Goal: Task Accomplishment & Management: Use online tool/utility

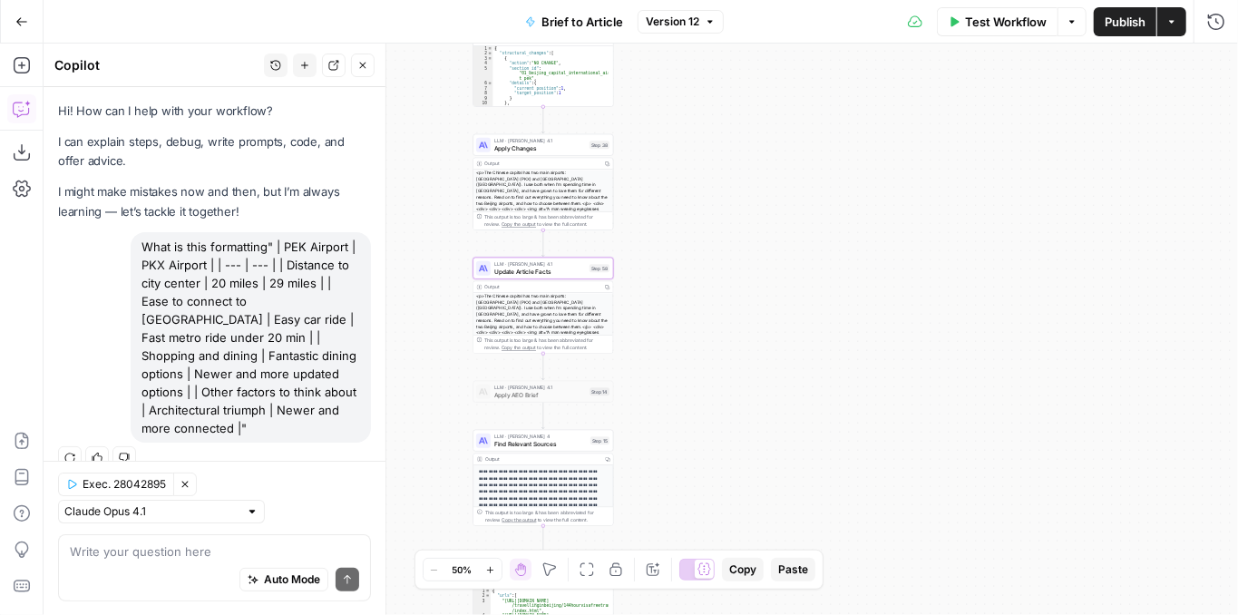
scroll to position [4, 0]
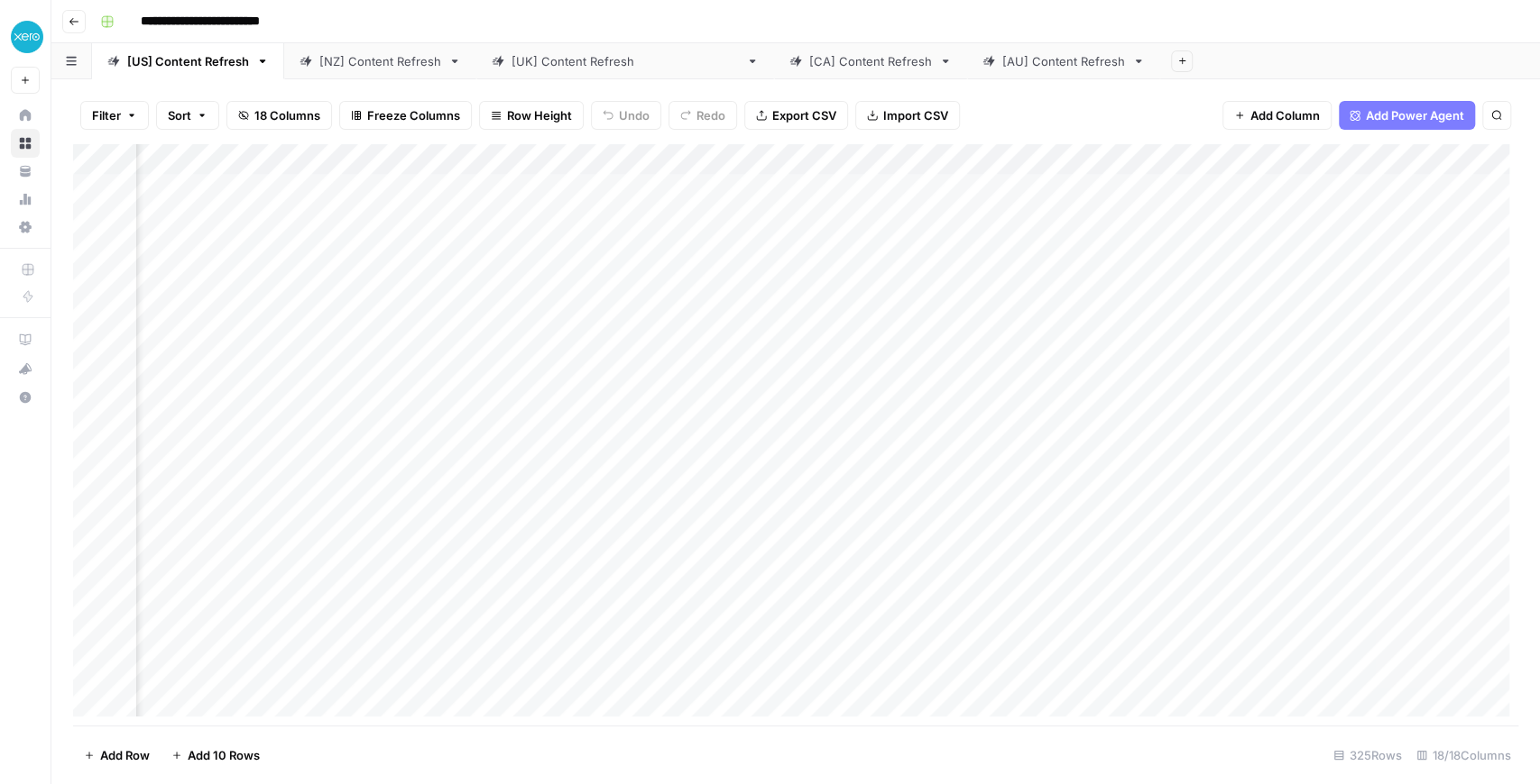
scroll to position [0, 1572]
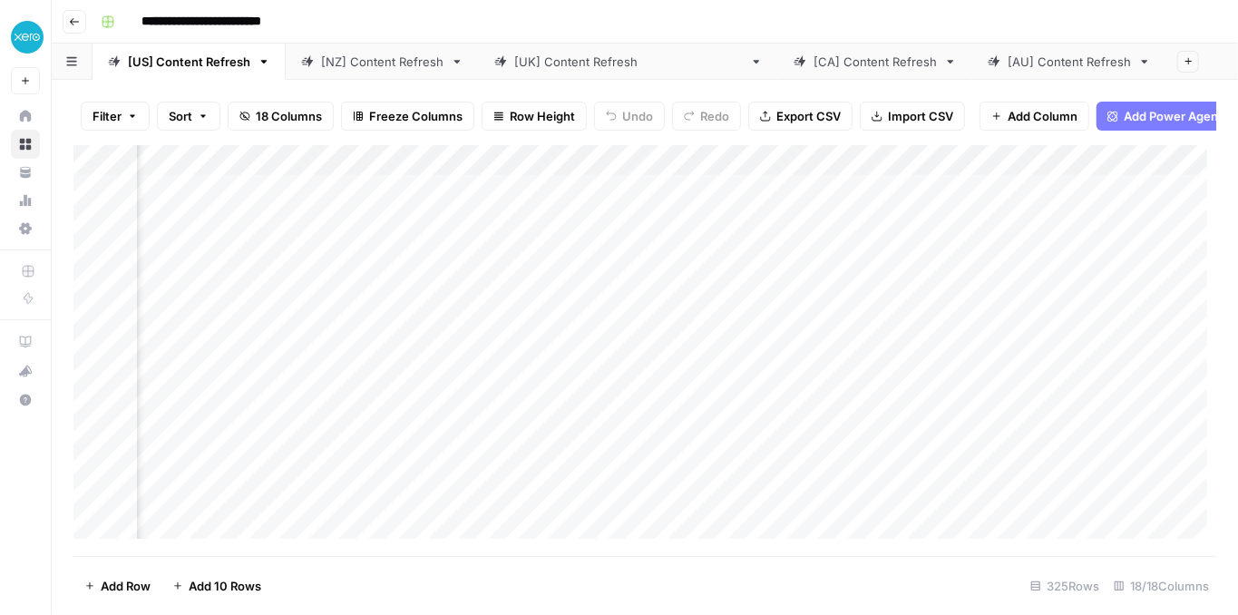
scroll to position [0, 1263]
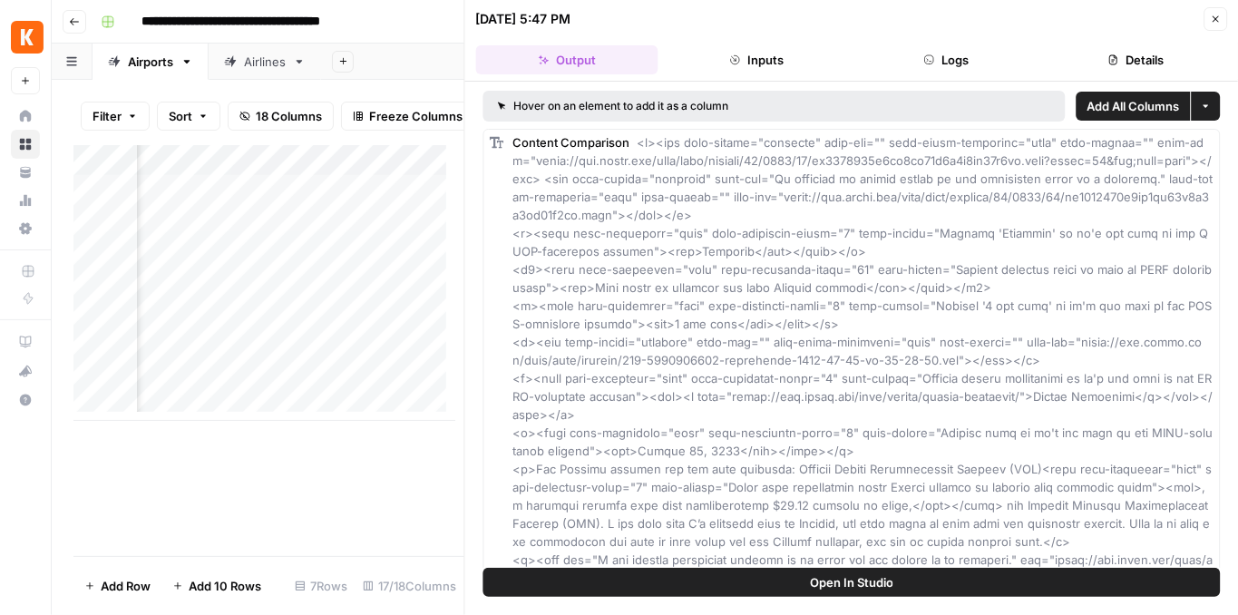
scroll to position [0, 2460]
click at [1219, 16] on icon "button" at bounding box center [1215, 19] width 11 height 11
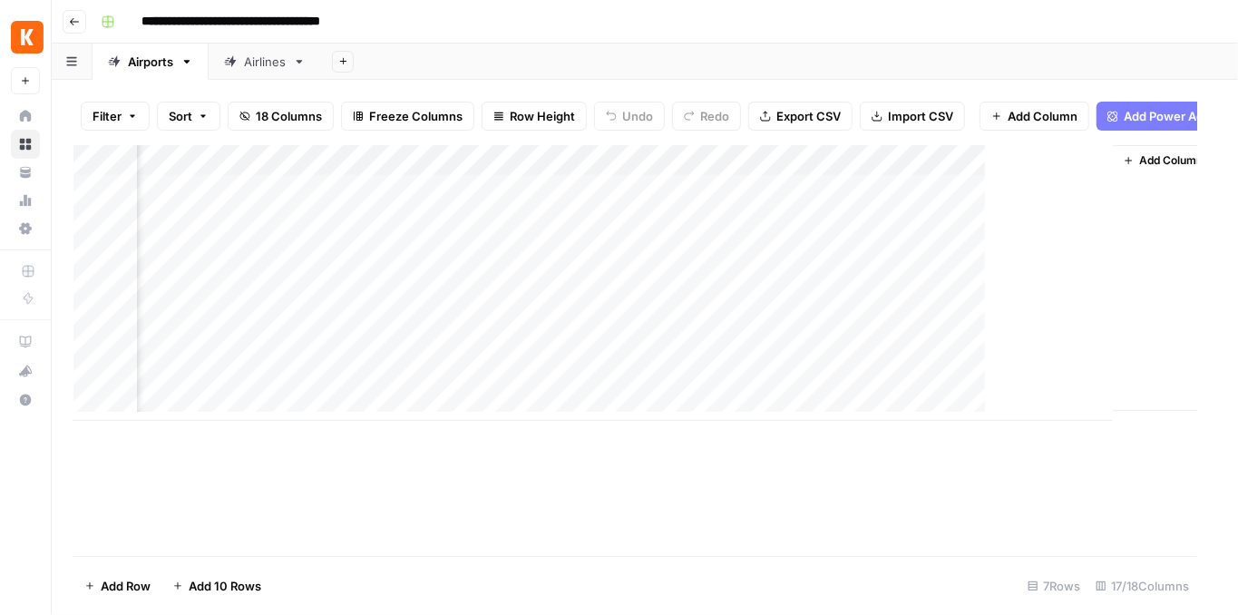
scroll to position [0, 2087]
click at [262, 54] on div "Airlines" at bounding box center [265, 62] width 42 height 18
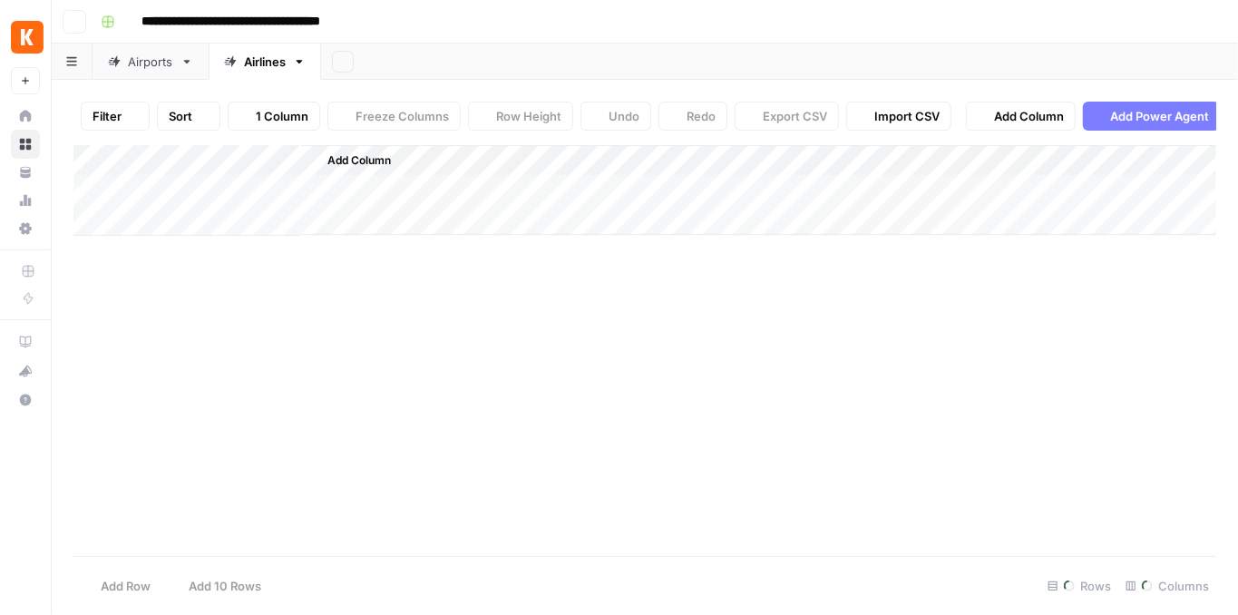
click at [265, 68] on div "Airlines" at bounding box center [265, 62] width 42 height 18
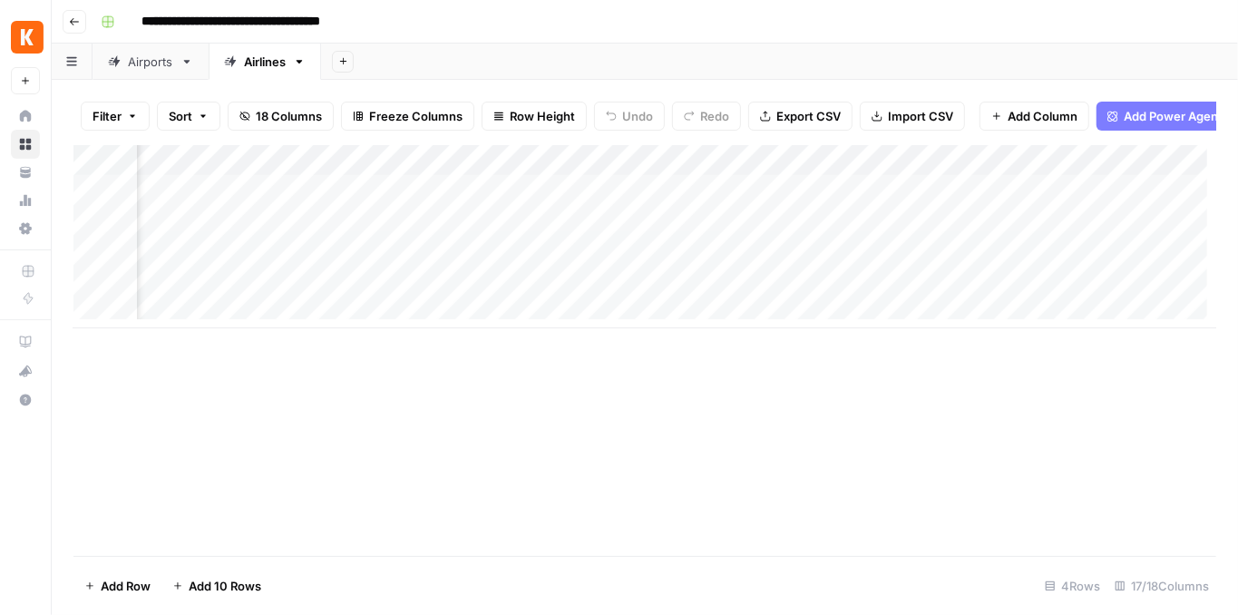
scroll to position [0, 2014]
click at [678, 227] on div "Add Column" at bounding box center [644, 236] width 1143 height 183
